Goal: Task Accomplishment & Management: Use online tool/utility

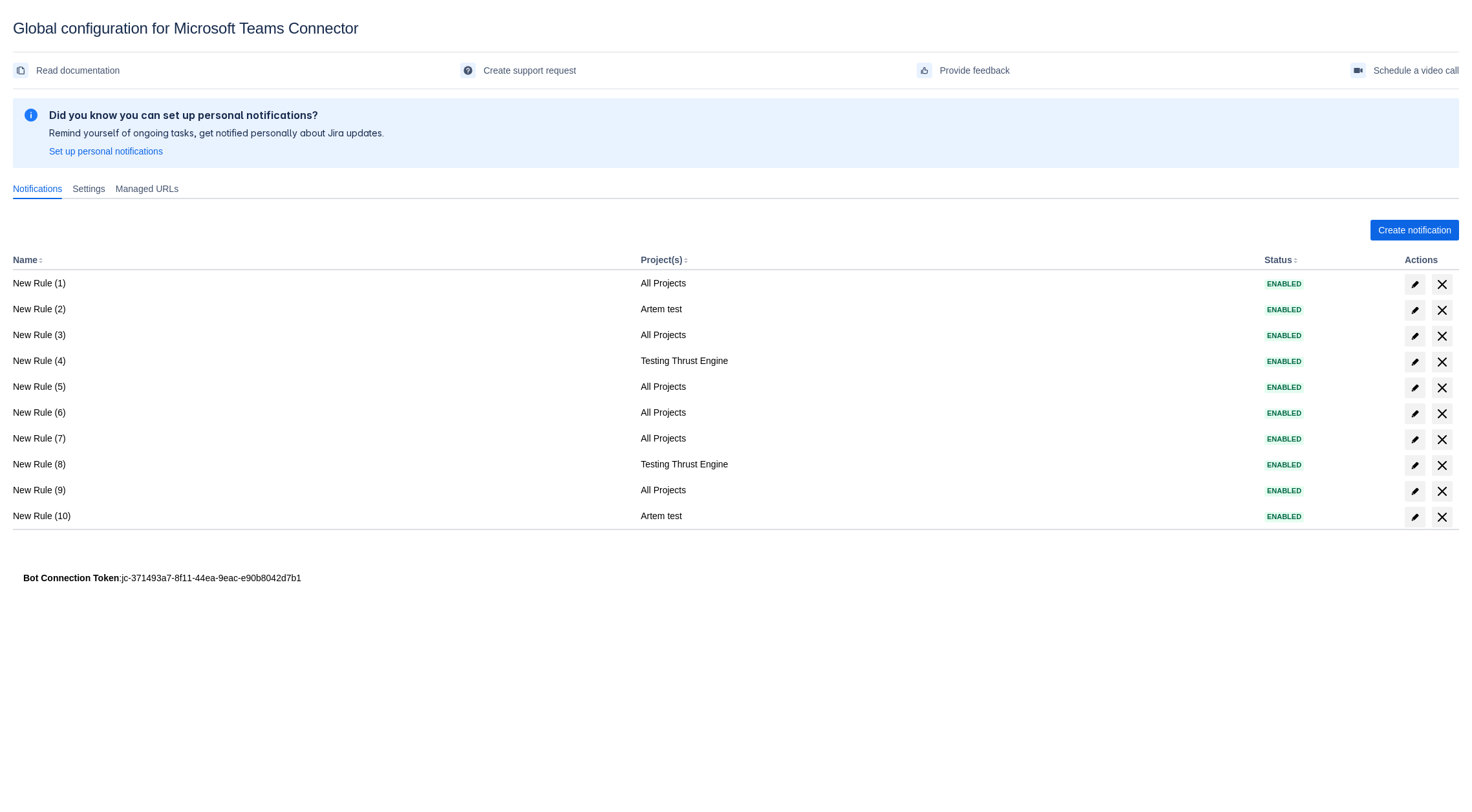
click at [1383, 215] on div "Create notification Name Project(s) Status Actions New Rule (1) All Projects En…" at bounding box center [735, 387] width 1446 height 357
click at [1384, 221] on span "Create notification" at bounding box center [1414, 230] width 73 height 21
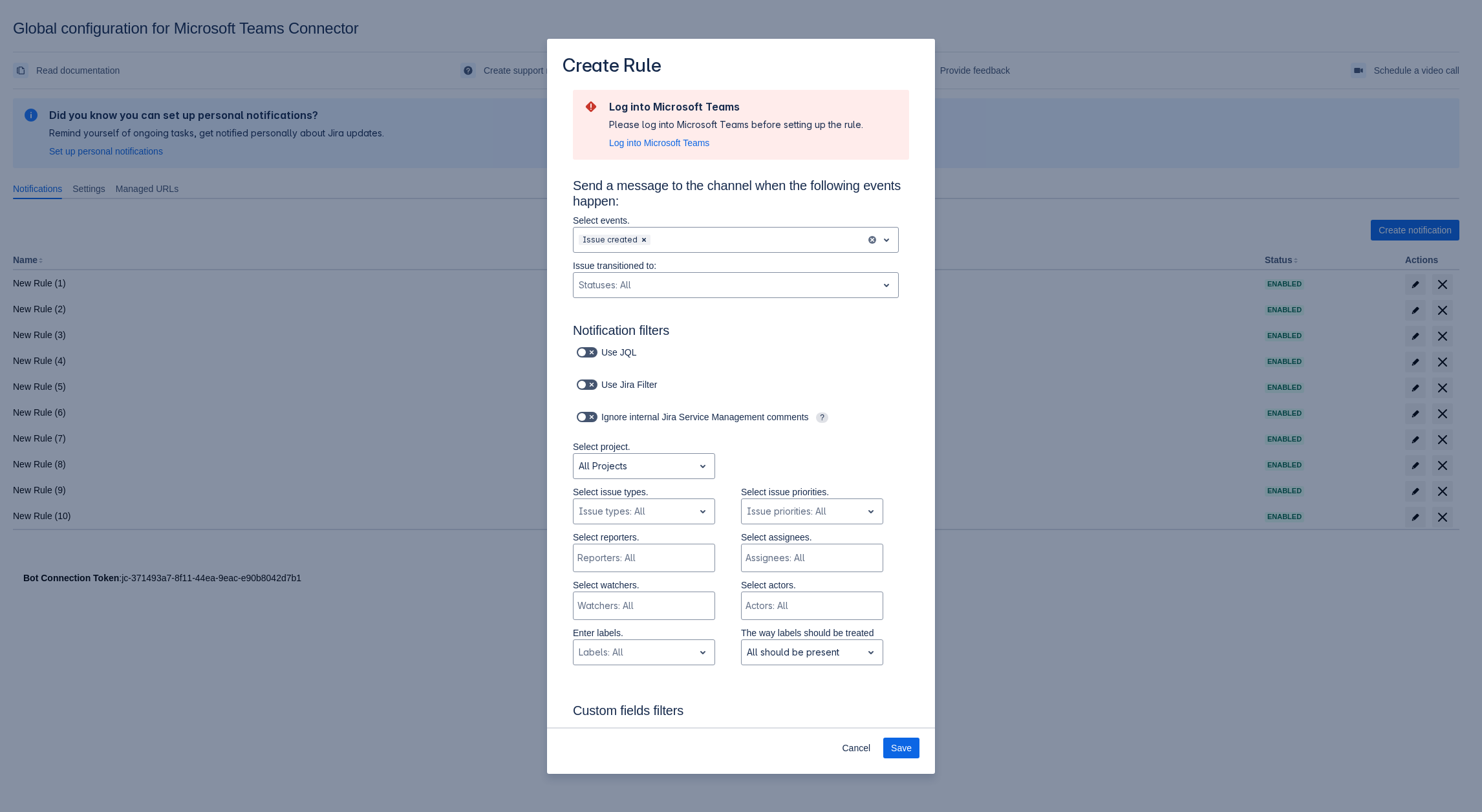
click at [350, 251] on div "Create Rule Log into Microsoft Teams Please log into Microsoft Teams before set…" at bounding box center [741, 406] width 1482 height 812
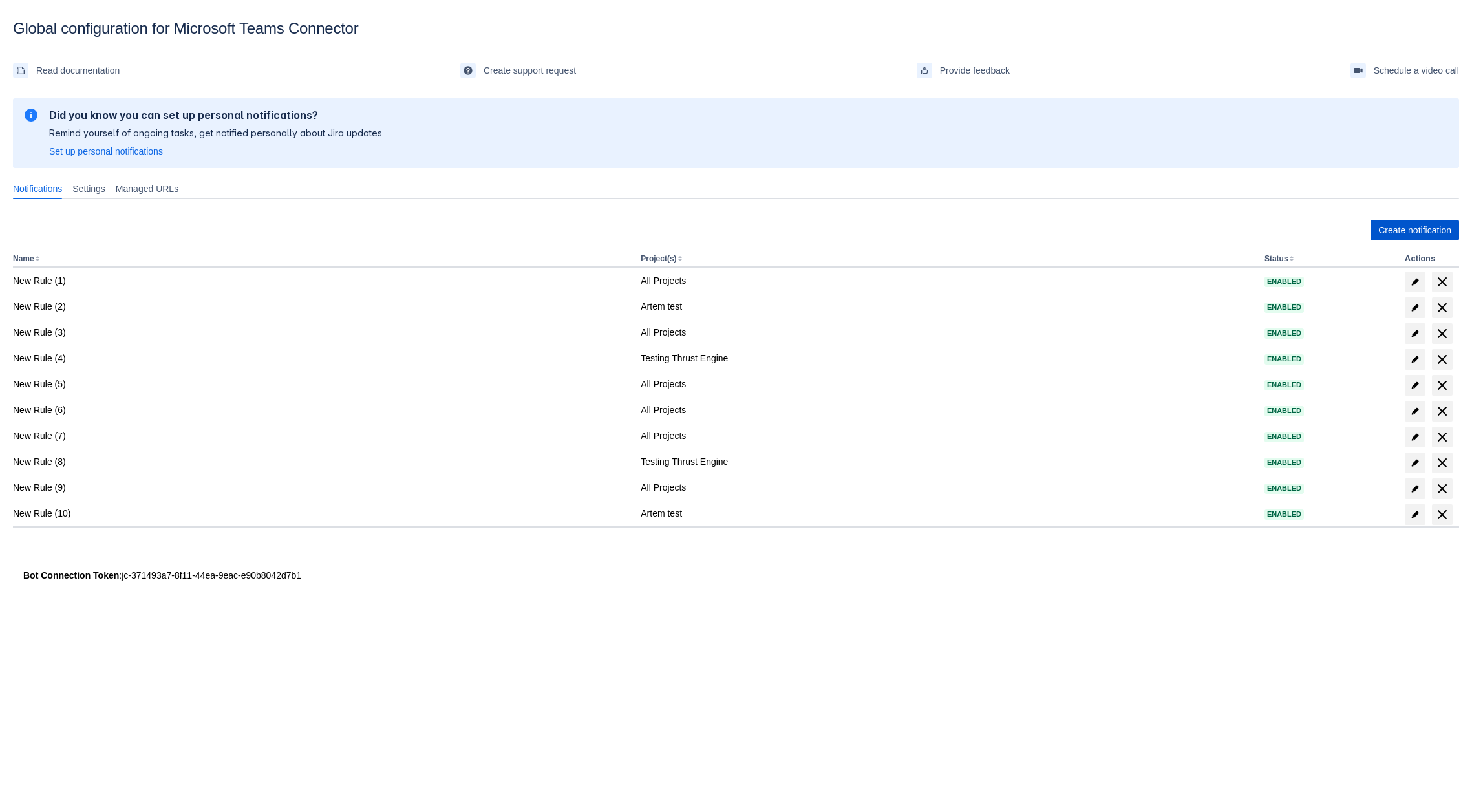
click at [1408, 223] on span "Create notification" at bounding box center [1414, 230] width 73 height 21
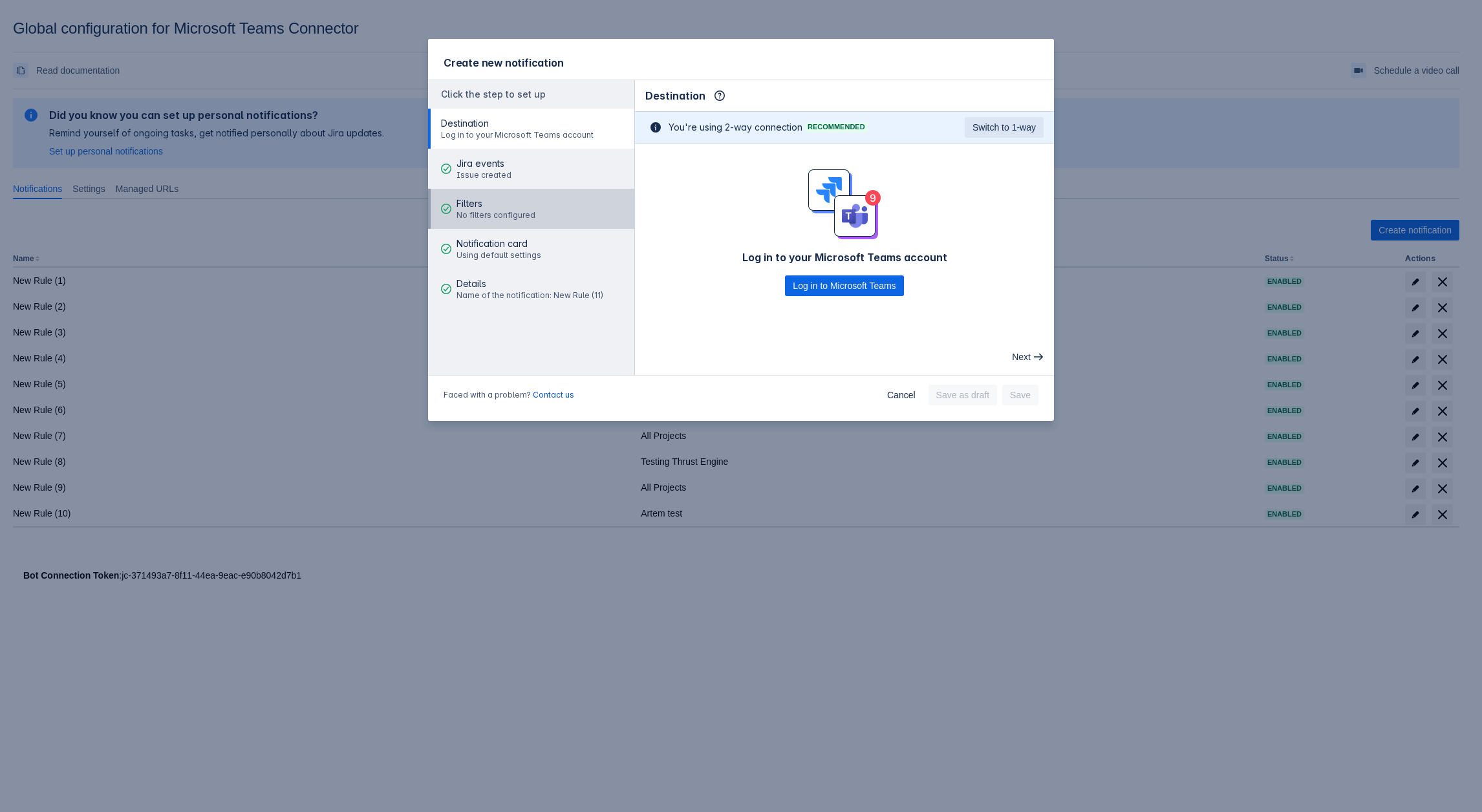
click at [499, 218] on span "No filters configured" at bounding box center [496, 215] width 79 height 10
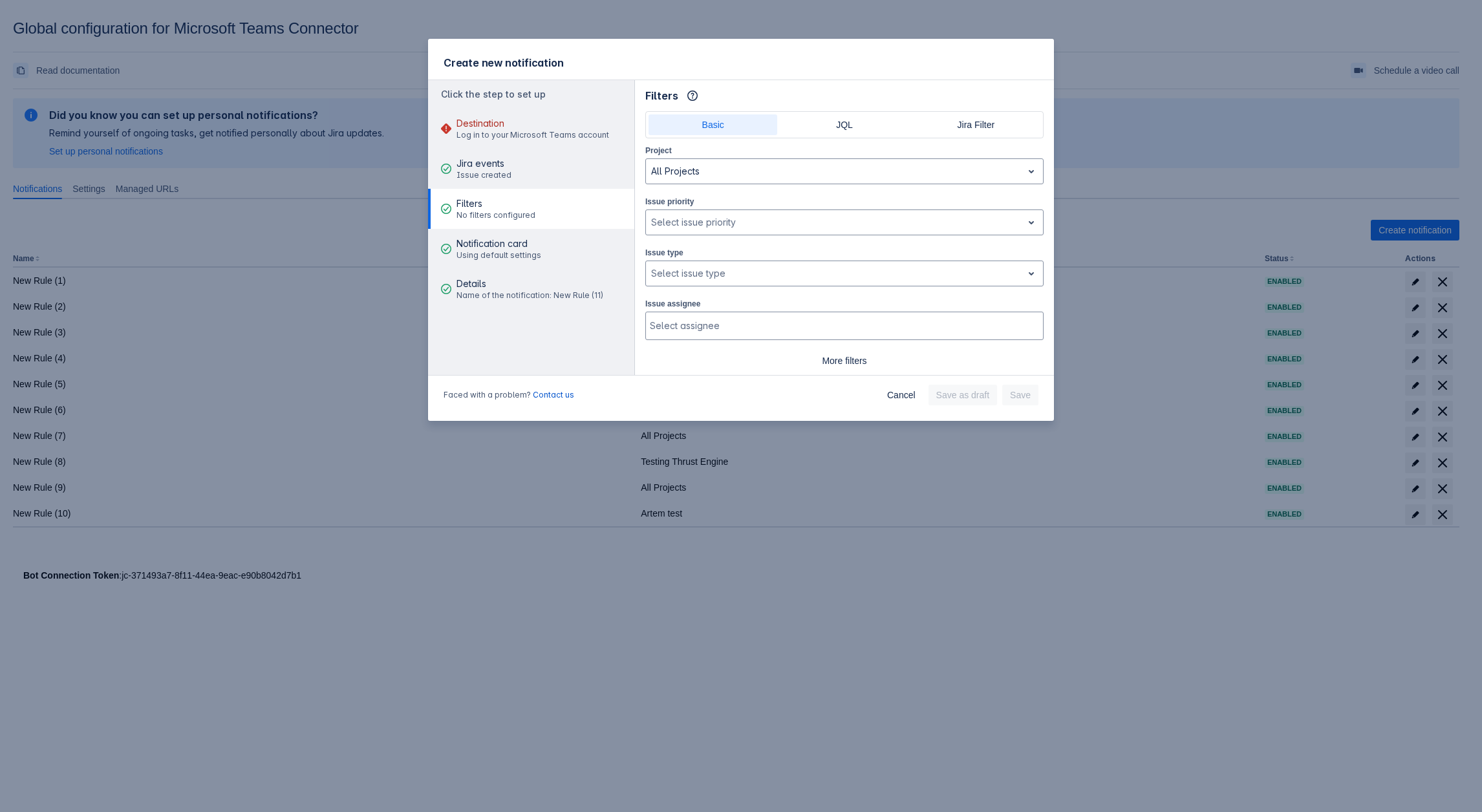
click at [744, 288] on div "Project All Projects Issue priority , multiple selections available, Select iss…" at bounding box center [844, 258] width 398 height 227
click at [745, 275] on div at bounding box center [834, 273] width 366 height 16
click at [829, 286] on div "Project All Projects Issue priority , multiple selections available, Select iss…" at bounding box center [844, 258] width 398 height 227
click at [833, 258] on div "Issue type , multiple selections available, Select issue type" at bounding box center [844, 266] width 398 height 41
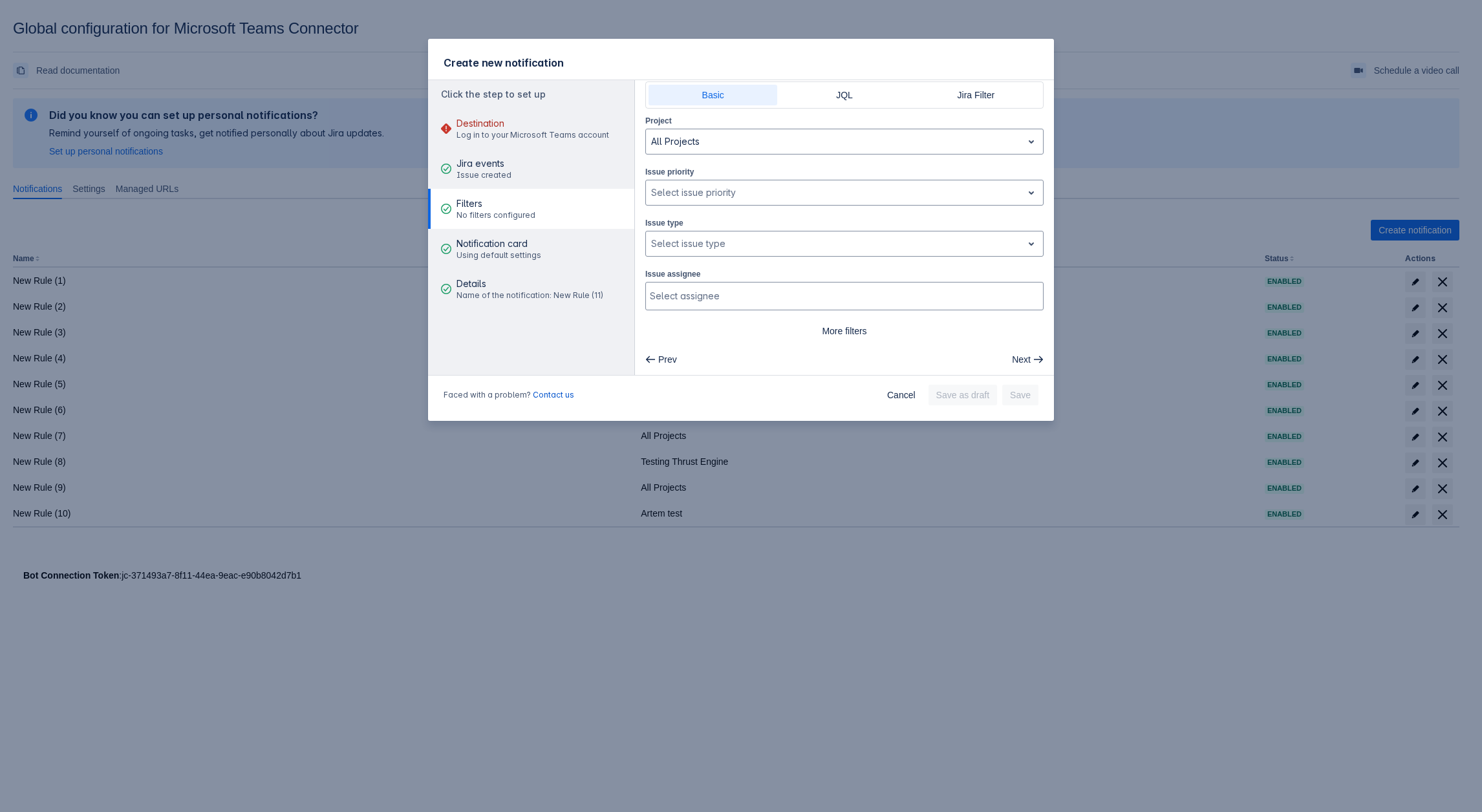
click at [822, 226] on div "Issue type , multiple selections available, Select issue type" at bounding box center [844, 236] width 398 height 41
click at [804, 239] on div at bounding box center [834, 243] width 366 height 16
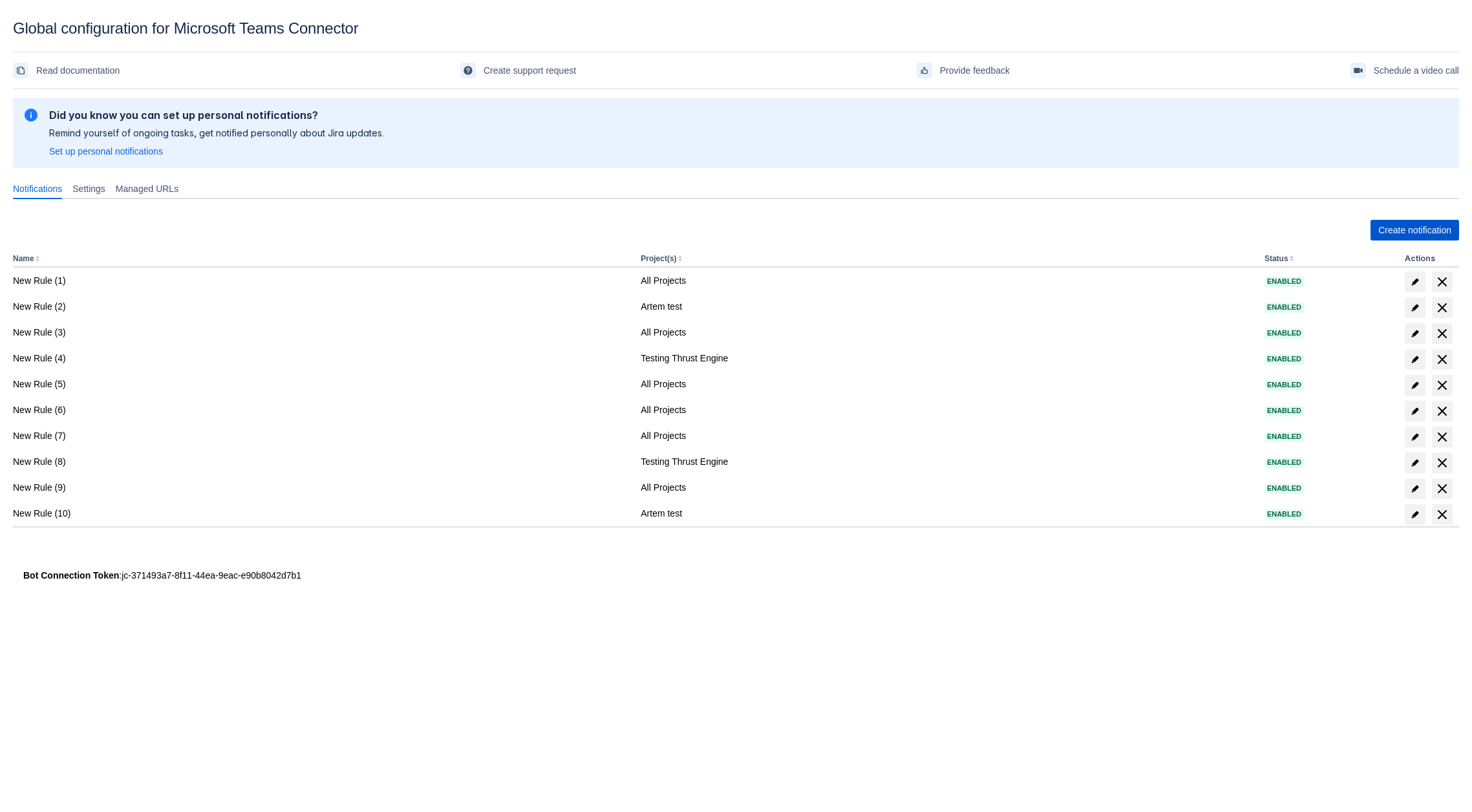
click at [1390, 233] on span "Create notification" at bounding box center [1414, 230] width 73 height 21
click at [1407, 237] on span "Create notification" at bounding box center [1414, 230] width 73 height 21
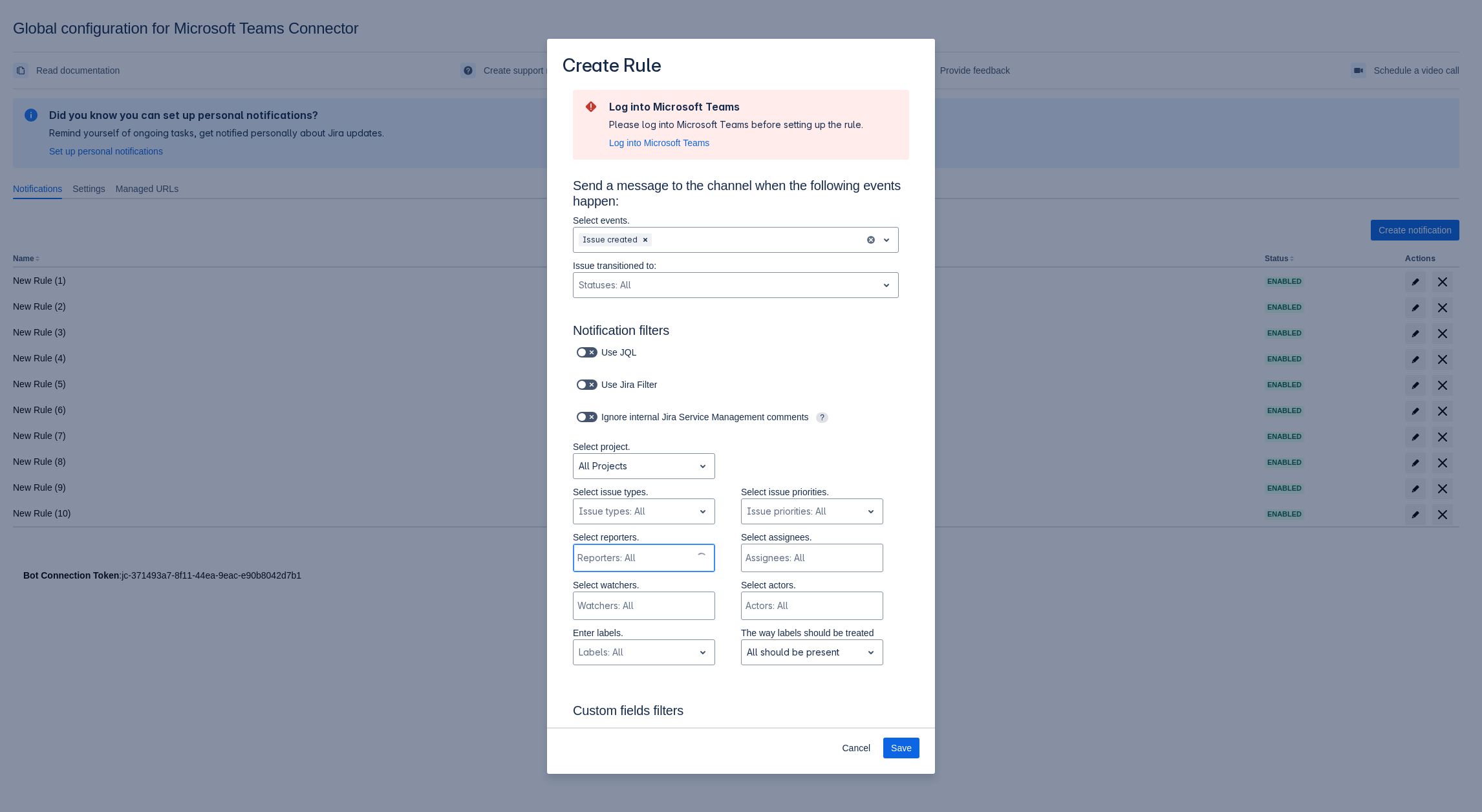
click at [677, 549] on div "Reporters: All" at bounding box center [632, 558] width 118 height 26
click at [795, 563] on div "Scrollable content" at bounding box center [800, 557] width 110 height 13
click at [668, 559] on div "Scrollable content" at bounding box center [642, 557] width 130 height 13
click at [791, 509] on div "Scrollable content" at bounding box center [801, 511] width 110 height 16
click at [667, 551] on div "Reporters: All" at bounding box center [642, 558] width 138 height 26
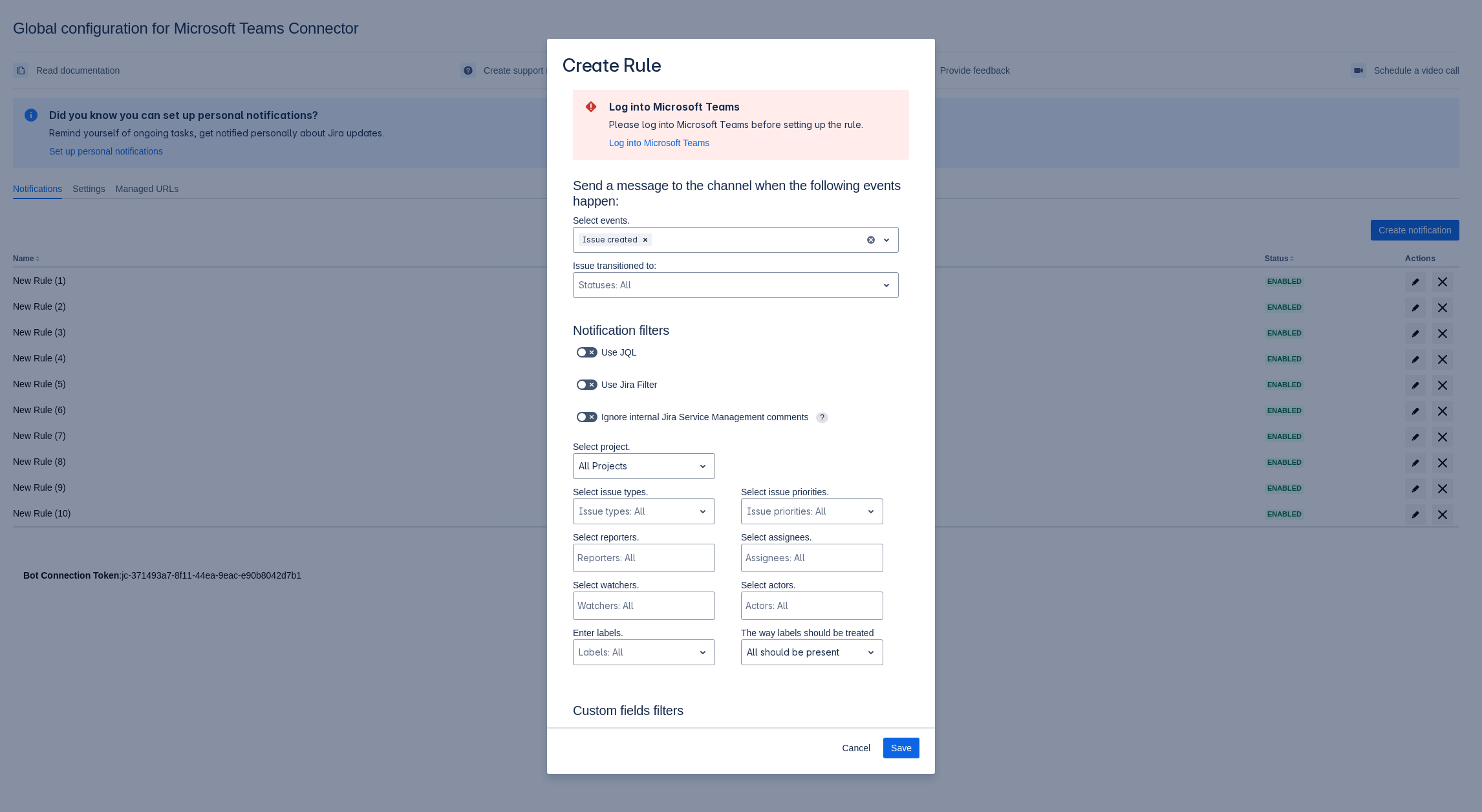
click at [766, 461] on div "Select project. All Projects" at bounding box center [728, 462] width 362 height 45
click at [691, 141] on span "Log into Microsoft Teams" at bounding box center [659, 142] width 100 height 13
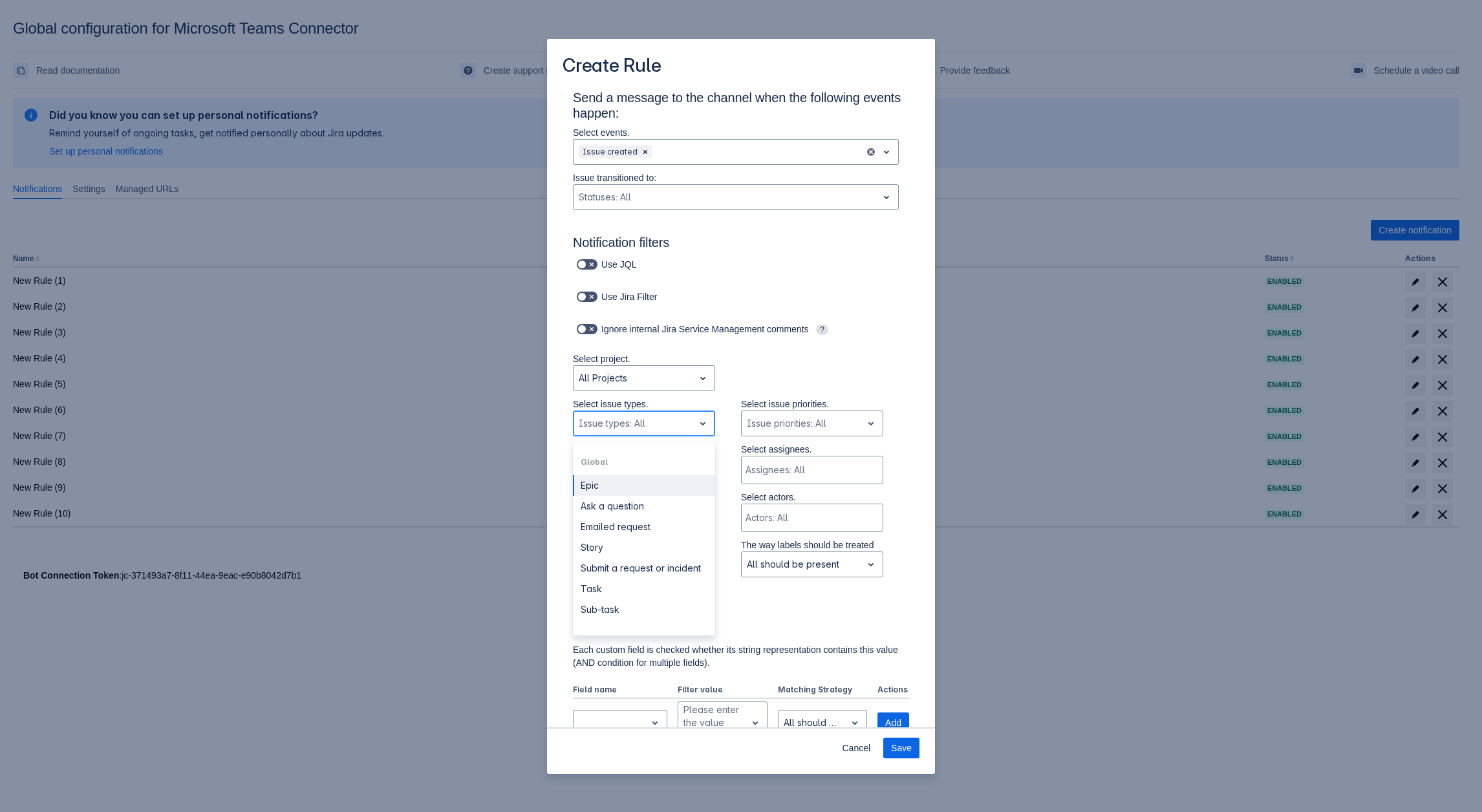
click at [665, 421] on div "Scrollable content" at bounding box center [633, 423] width 110 height 16
click at [655, 461] on div "Reporters: All" at bounding box center [632, 470] width 118 height 26
click at [779, 473] on div "Scrollable content" at bounding box center [800, 469] width 110 height 13
click at [636, 519] on div "Scrollable content" at bounding box center [631, 517] width 110 height 13
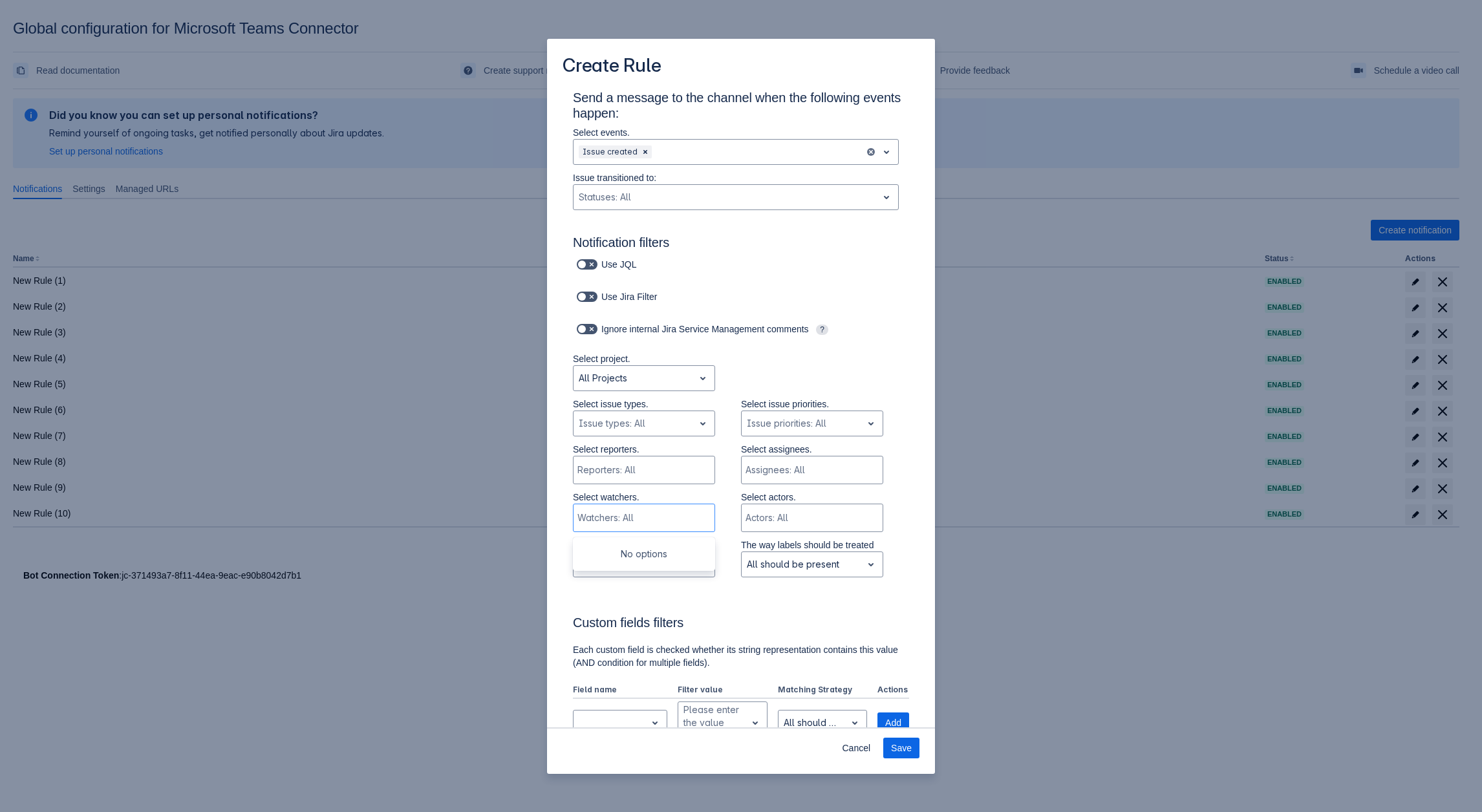
click at [595, 619] on h3 "Custom fields filters" at bounding box center [741, 625] width 336 height 21
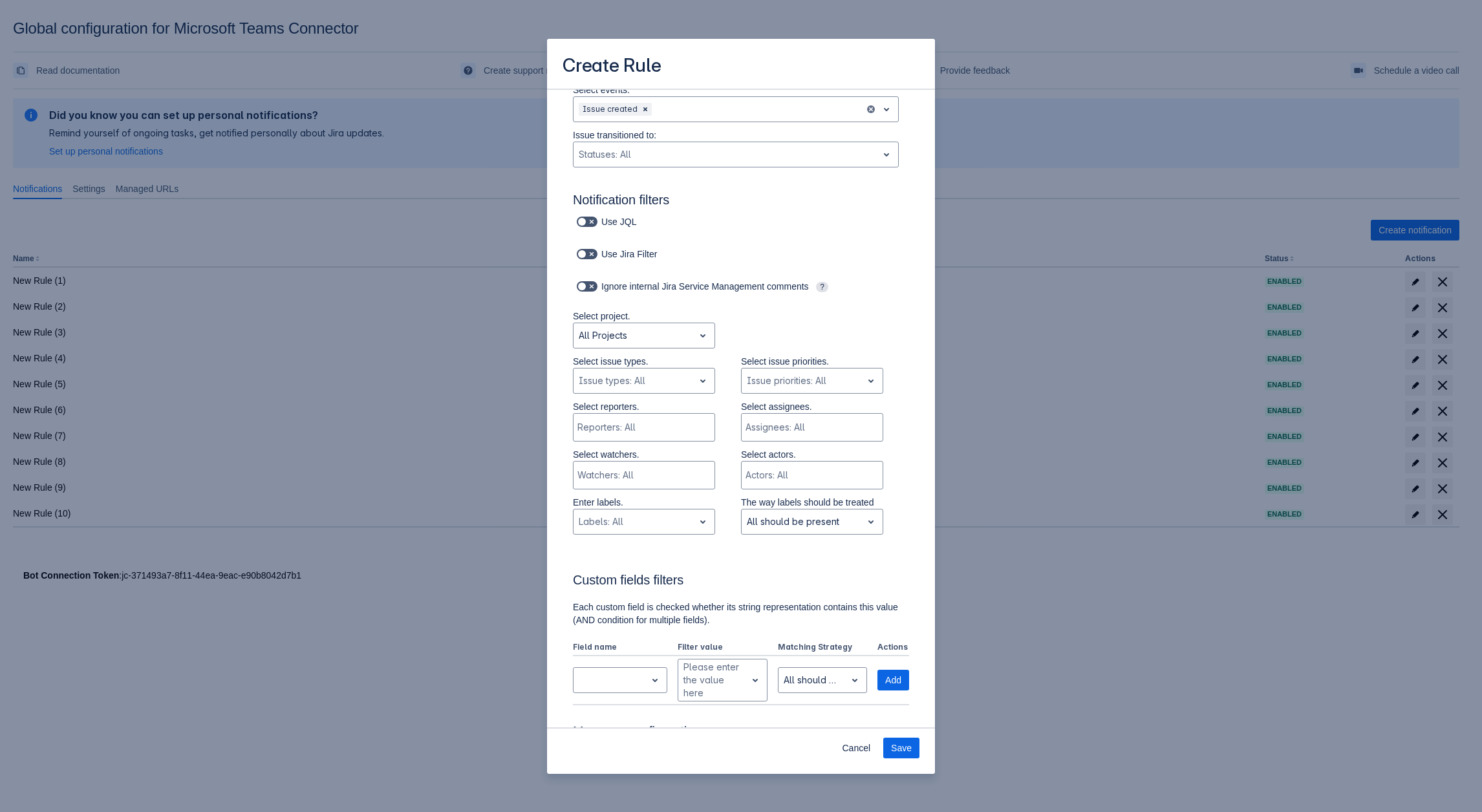
scroll to position [195, 0]
